Goal: Transaction & Acquisition: Purchase product/service

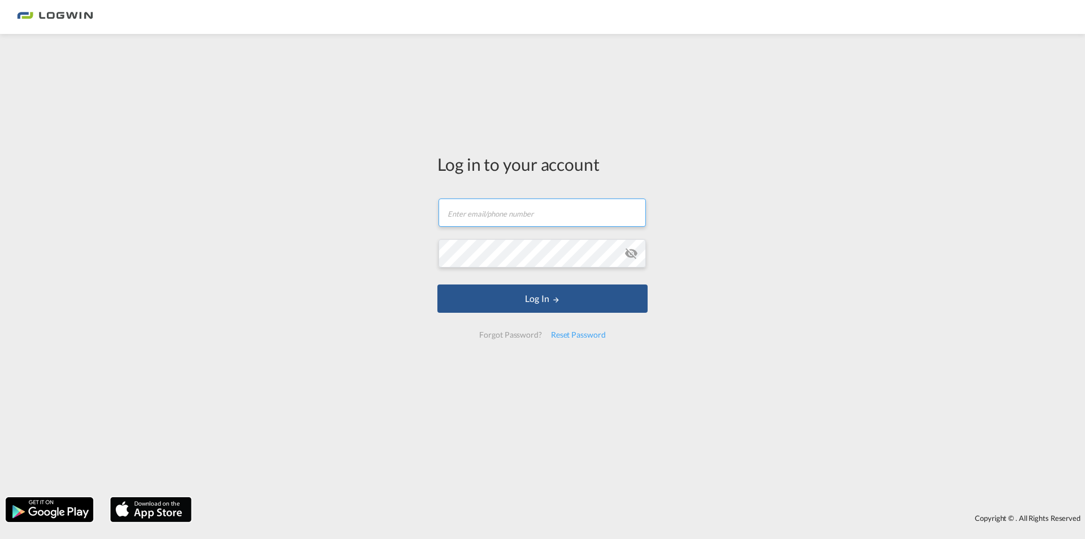
click at [536, 209] on input "text" at bounding box center [542, 212] width 207 height 28
type input "[PERSON_NAME][EMAIL_ADDRESS][PERSON_NAME][DOMAIN_NAME]"
click at [437, 284] on button "Log In" at bounding box center [542, 298] width 210 height 28
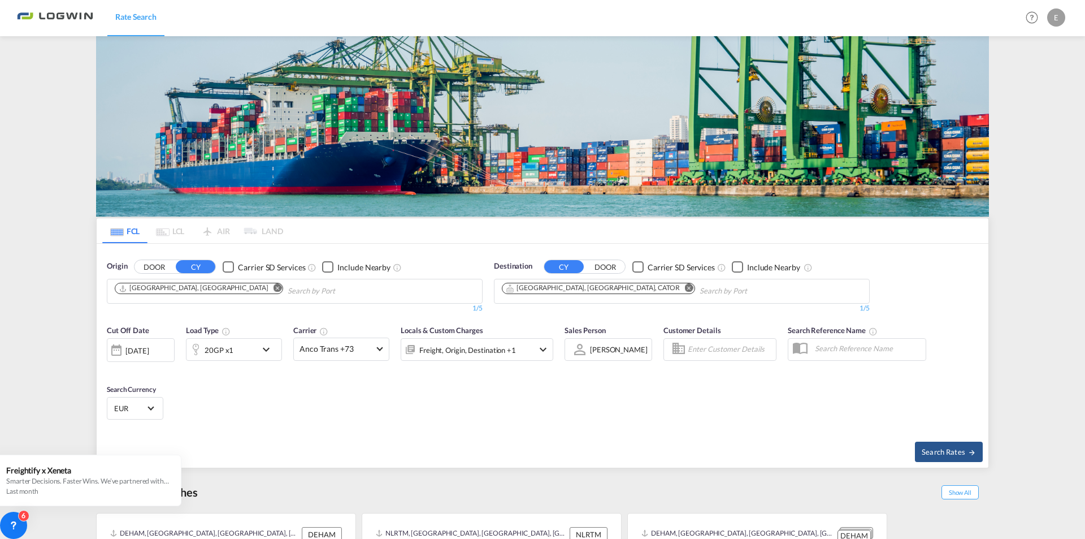
click at [266, 283] on button "Remove" at bounding box center [274, 288] width 17 height 11
click at [180, 124] on img at bounding box center [542, 126] width 893 height 180
click at [124, 293] on body "Rate Search Rate Search Help Resources Product Release E My Profile Logout FCL …" at bounding box center [542, 269] width 1085 height 539
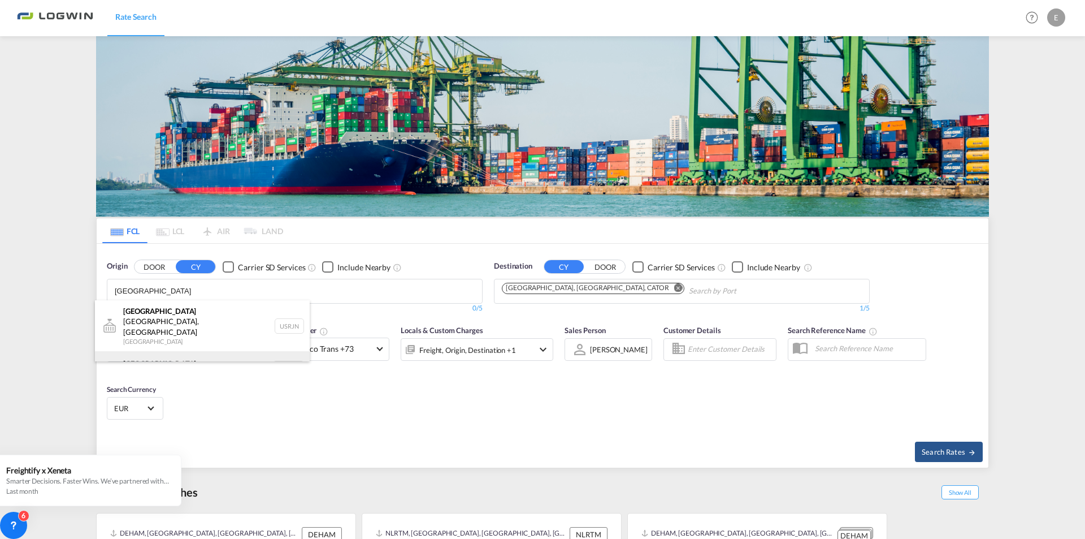
type input "[GEOGRAPHIC_DATA]"
click at [146, 351] on div "[GEOGRAPHIC_DATA] [GEOGRAPHIC_DATA] NLRTM" at bounding box center [202, 368] width 215 height 34
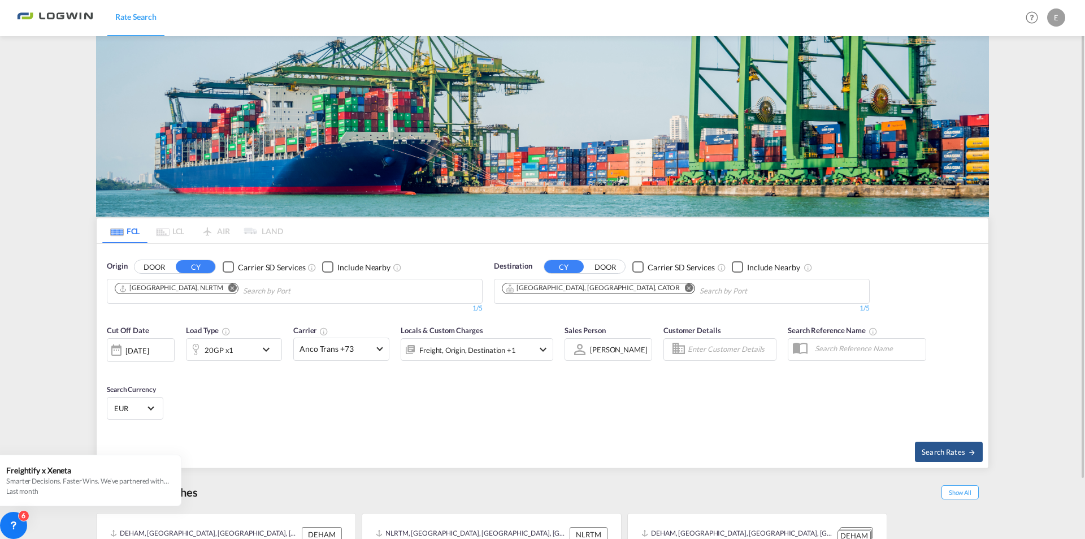
click at [678, 285] on button "Remove" at bounding box center [686, 288] width 17 height 11
click at [520, 287] on body "Rate Search Rate Search Help Resources Product Release E My Profile Logout FCL …" at bounding box center [542, 269] width 1085 height 539
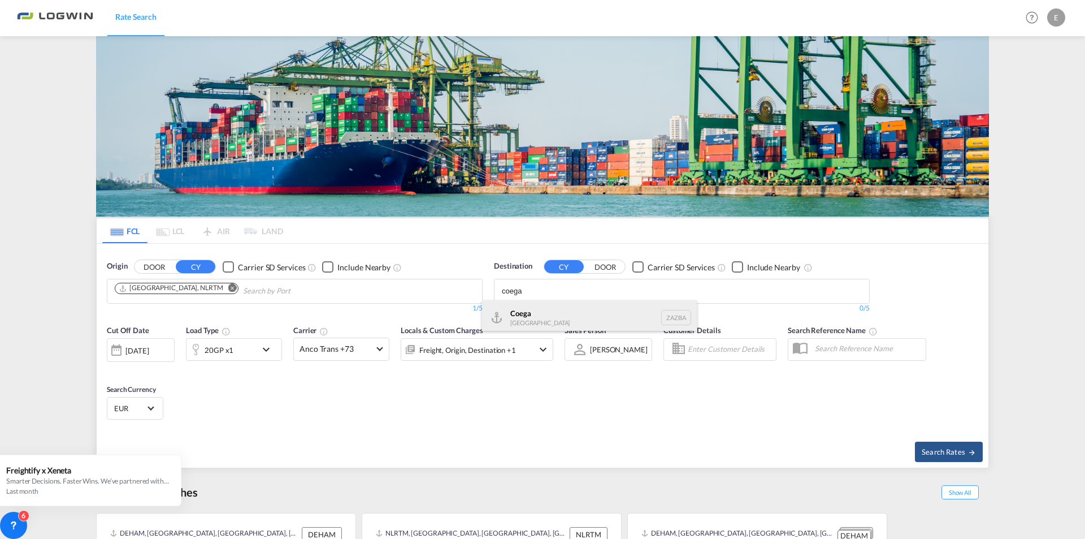
type input "coega"
click at [535, 315] on div "Coega [GEOGRAPHIC_DATA] [GEOGRAPHIC_DATA]" at bounding box center [589, 317] width 215 height 34
click at [240, 354] on div "20GP x1" at bounding box center [221, 349] width 70 height 23
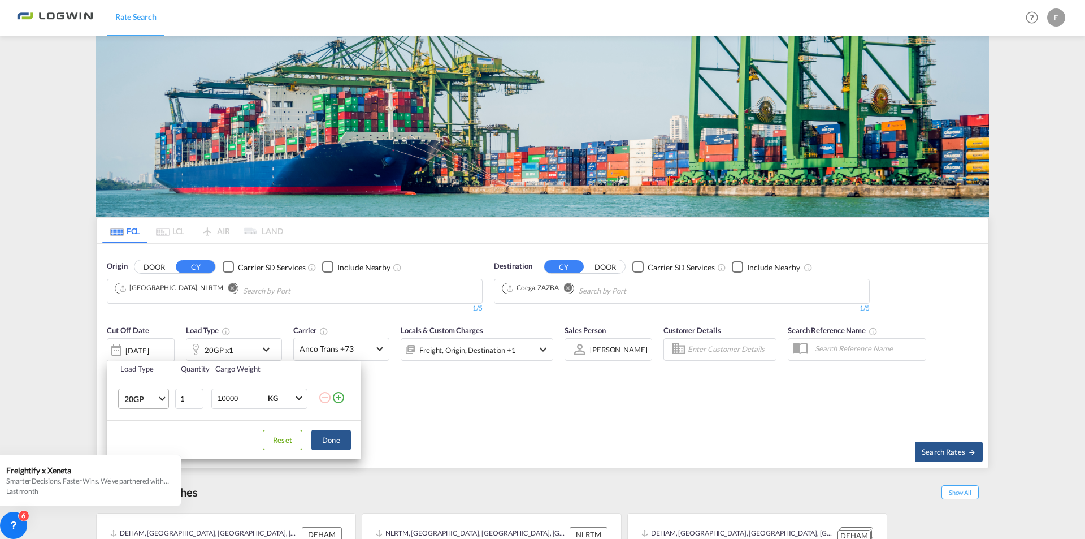
click at [156, 394] on span "20GP" at bounding box center [140, 398] width 33 height 11
click at [144, 428] on div "40GP" at bounding box center [134, 425] width 20 height 11
click at [197, 394] on input "2" at bounding box center [189, 398] width 28 height 20
click at [197, 394] on input "3" at bounding box center [189, 398] width 28 height 20
type input "4"
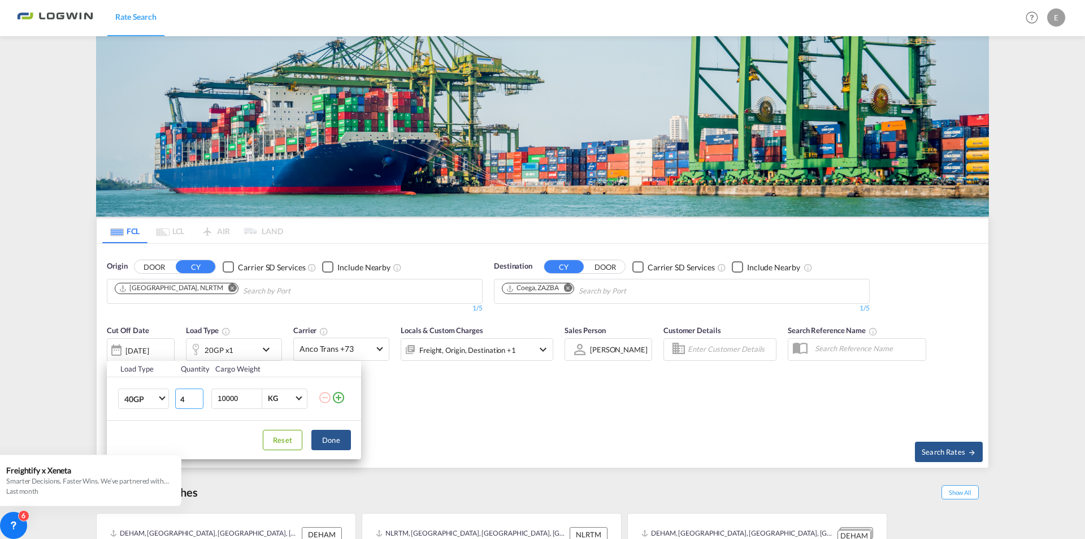
click at [197, 394] on input "4" at bounding box center [189, 398] width 28 height 20
click at [344, 438] on button "Done" at bounding box center [331, 439] width 40 height 20
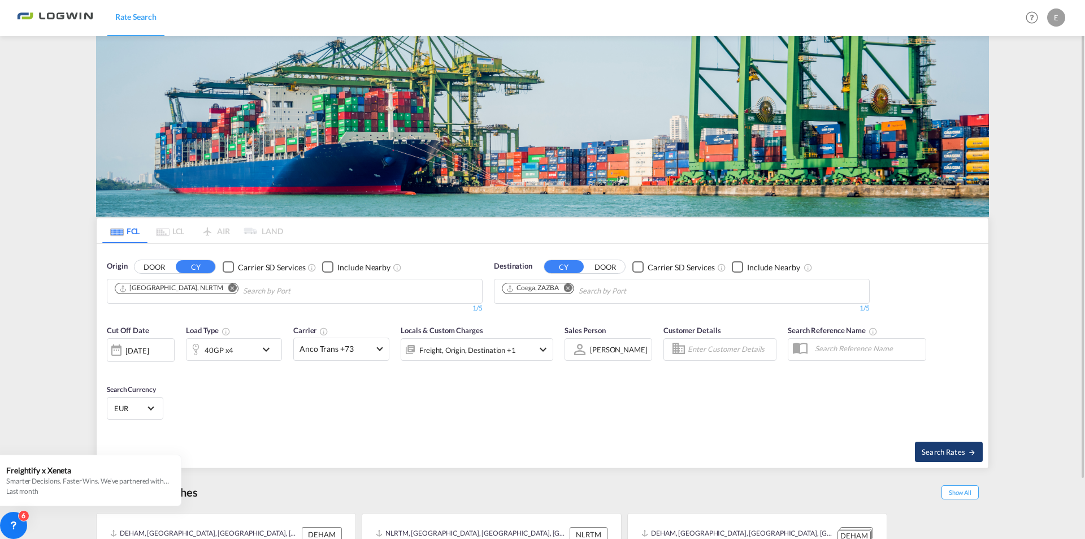
click at [936, 458] on button "Search Rates" at bounding box center [949, 451] width 68 height 20
type input "NLRTM to ZAZBA / [DATE]"
